Goal: Submit feedback/report problem

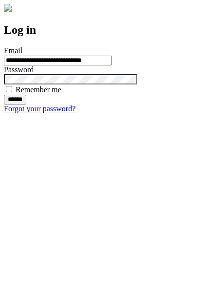
type input "**********"
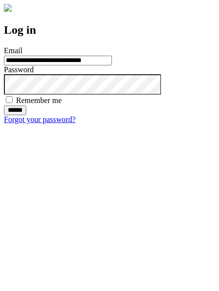
click at [26, 115] on input "******" at bounding box center [15, 110] width 22 height 10
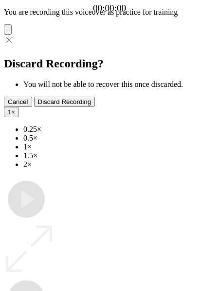
type input "**********"
